Goal: Book appointment/travel/reservation

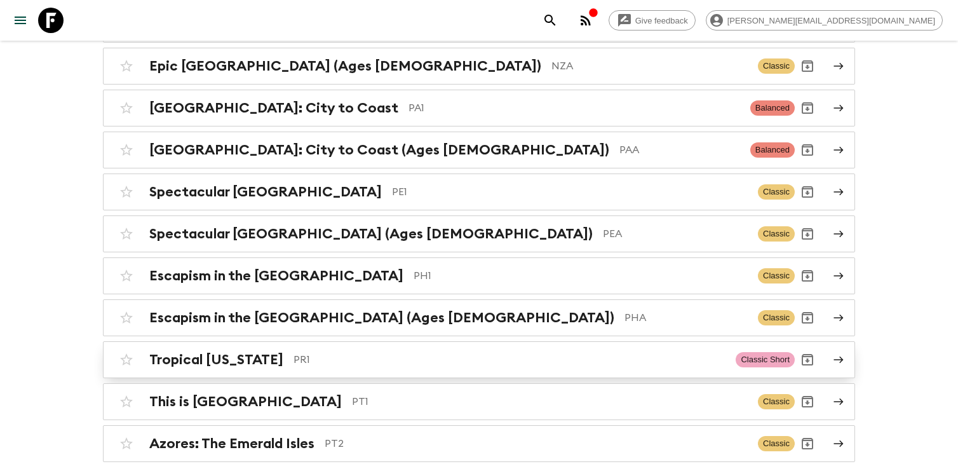
scroll to position [4389, 0]
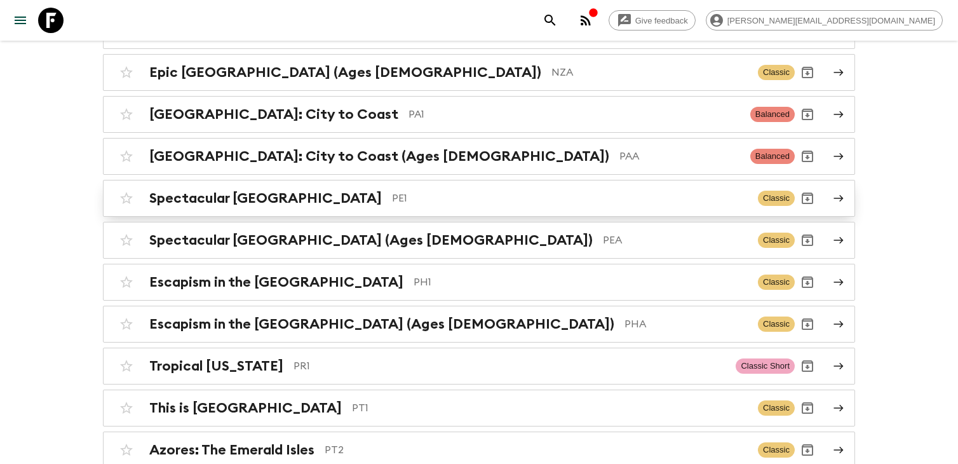
click at [403, 185] on div "Spectacular Peru PE1 Classic" at bounding box center [454, 197] width 681 height 25
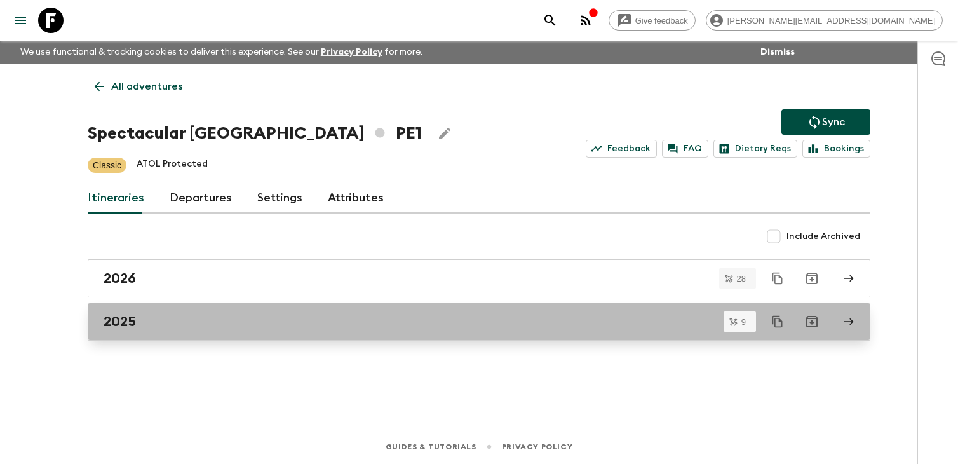
click at [260, 330] on link "2025" at bounding box center [479, 321] width 782 height 38
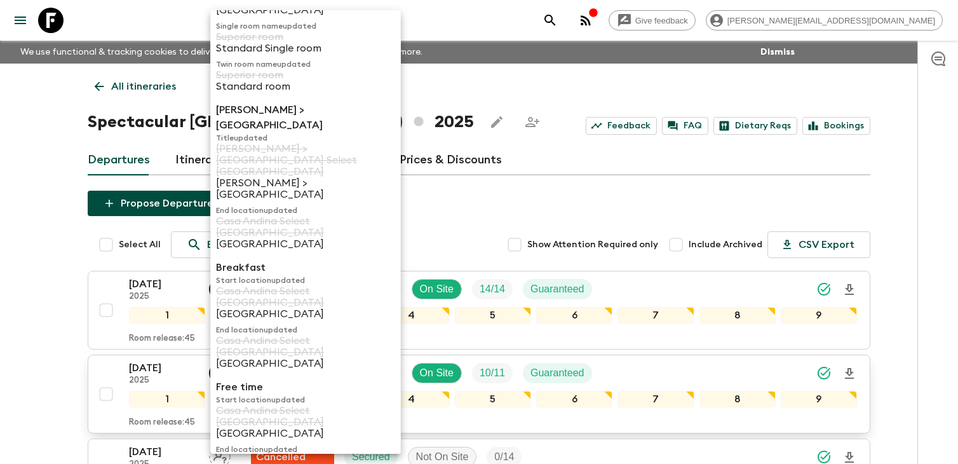
scroll to position [118, 0]
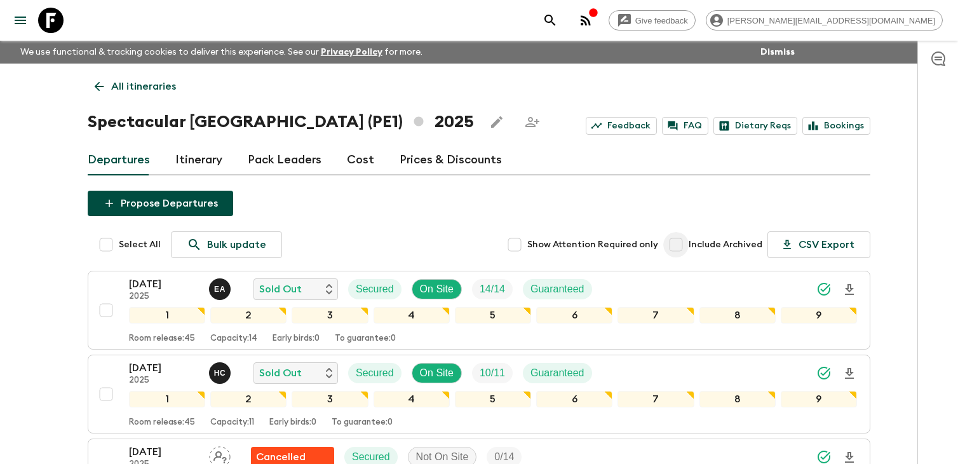
click at [678, 245] on input "Include Archived" at bounding box center [675, 244] width 25 height 25
checkbox input "true"
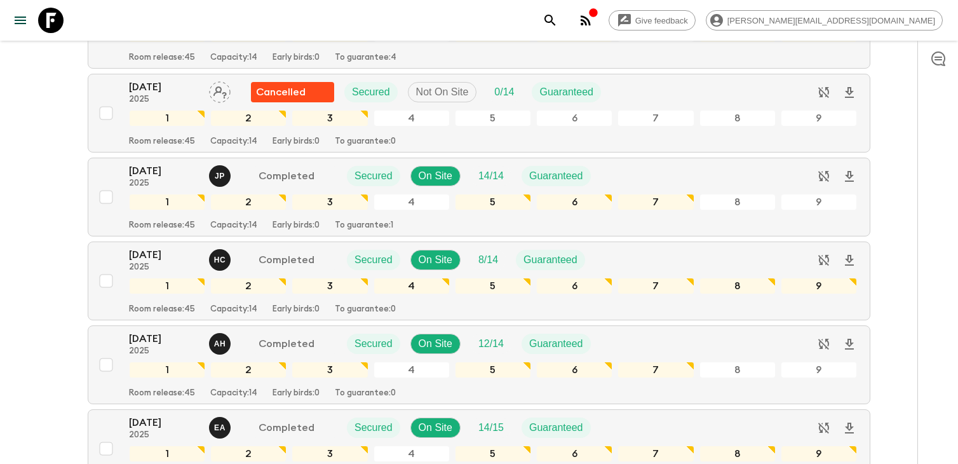
scroll to position [1157, 0]
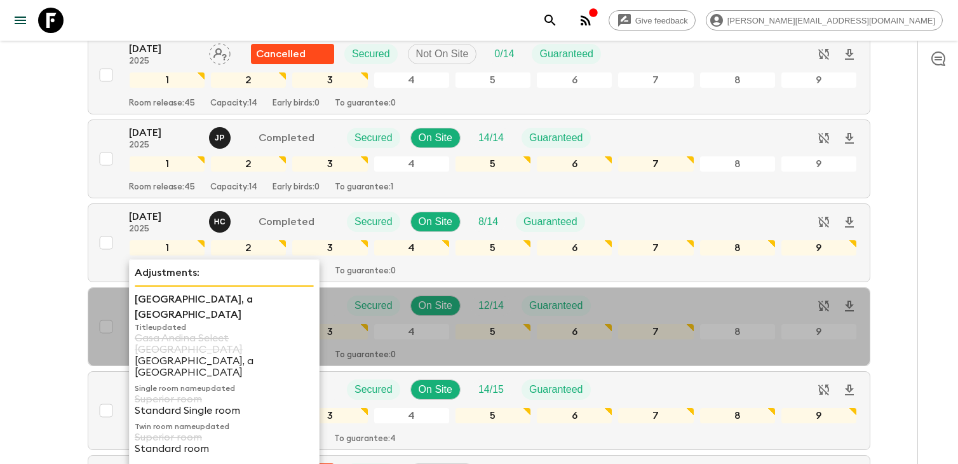
click at [144, 309] on p "[GEOGRAPHIC_DATA], a [GEOGRAPHIC_DATA]" at bounding box center [224, 306] width 179 height 30
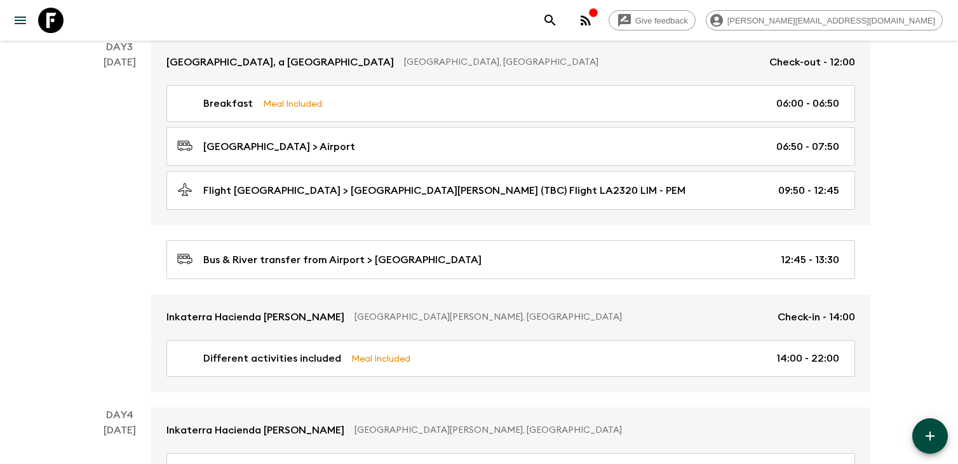
scroll to position [754, 0]
